Goal: Navigation & Orientation: Find specific page/section

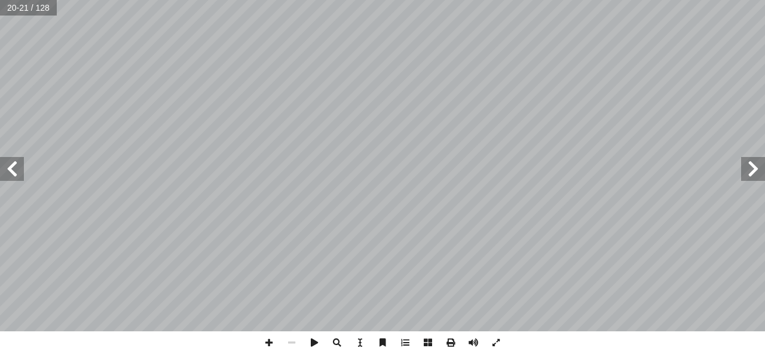
click at [11, 173] on span at bounding box center [12, 169] width 24 height 24
click at [16, 171] on span at bounding box center [12, 169] width 24 height 24
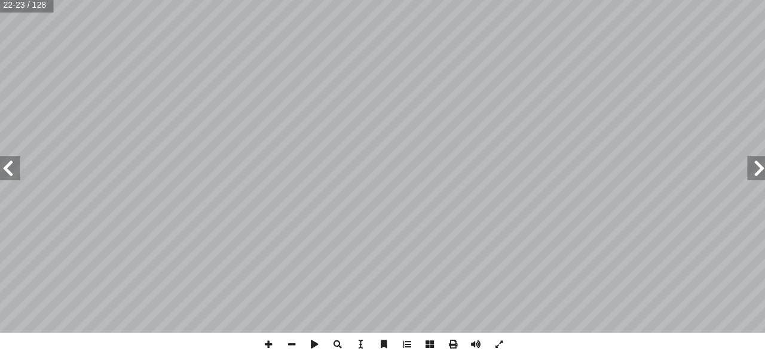
click at [16, 171] on span at bounding box center [12, 169] width 24 height 24
click at [747, 172] on span at bounding box center [753, 169] width 24 height 24
